Goal: Task Accomplishment & Management: Manage account settings

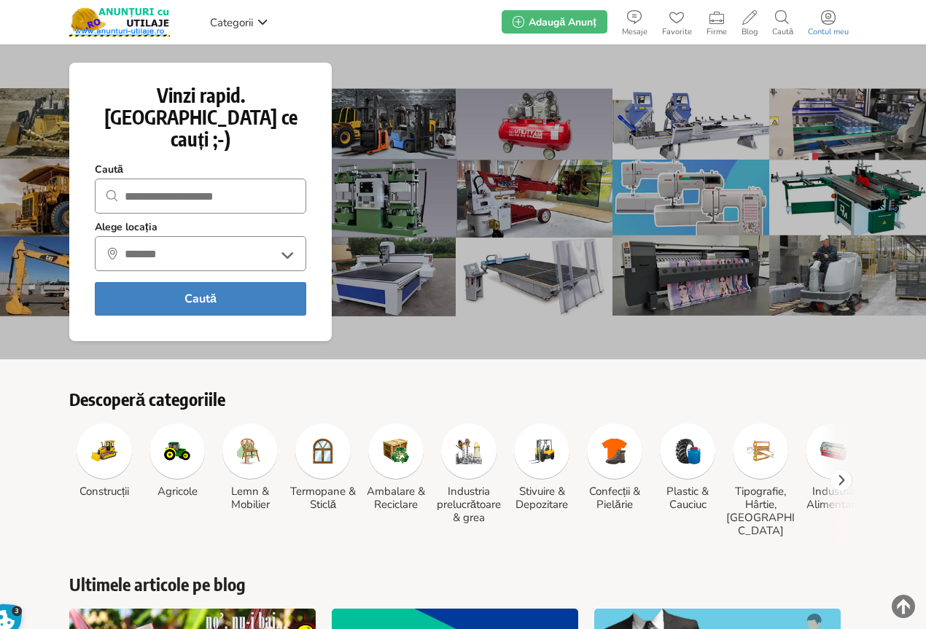
click at [827, 21] on use at bounding box center [828, 17] width 15 height 15
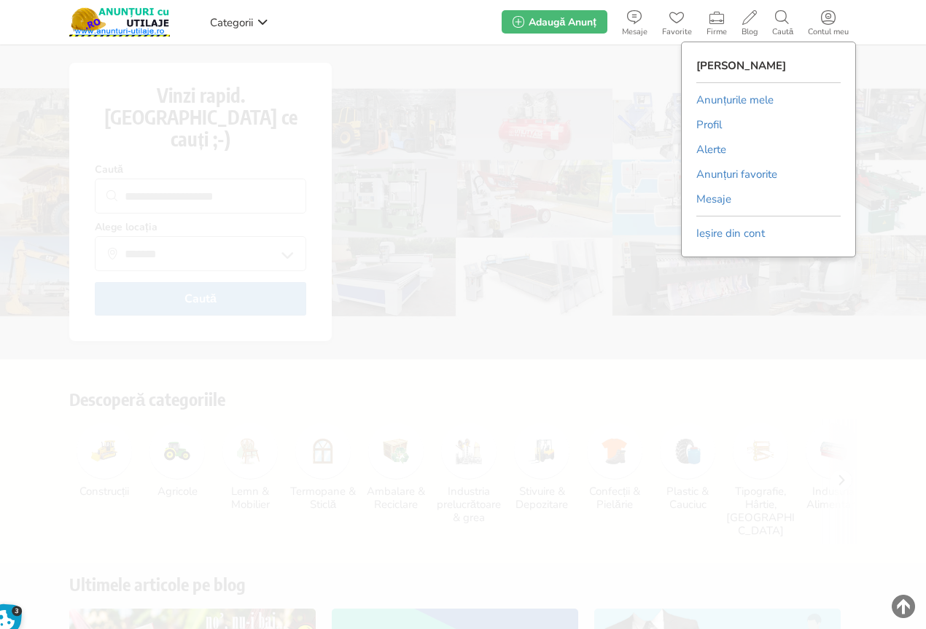
click at [732, 99] on link "Anunțurile mele" at bounding box center [734, 100] width 77 height 22
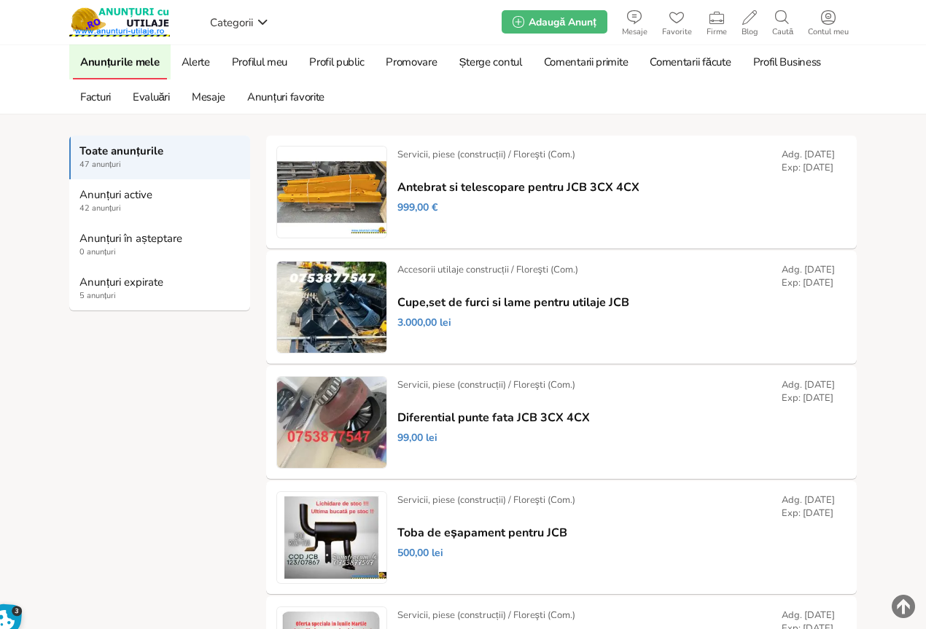
click at [129, 281] on strong "Anunțuri expirate" at bounding box center [160, 282] width 162 height 13
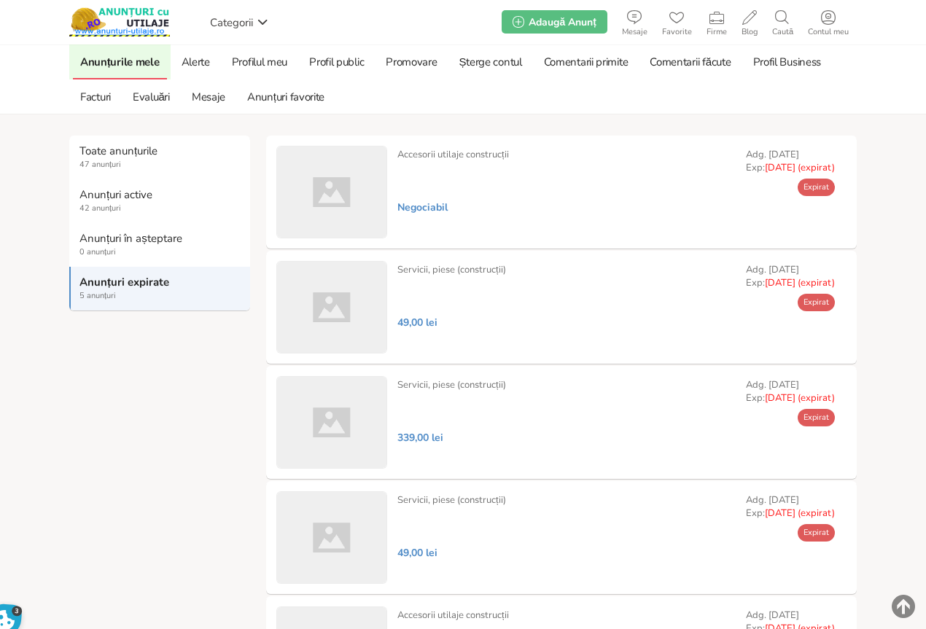
click at [0, 0] on link "Șterge" at bounding box center [0, 0] width 0 height 0
